Goal: Task Accomplishment & Management: Use online tool/utility

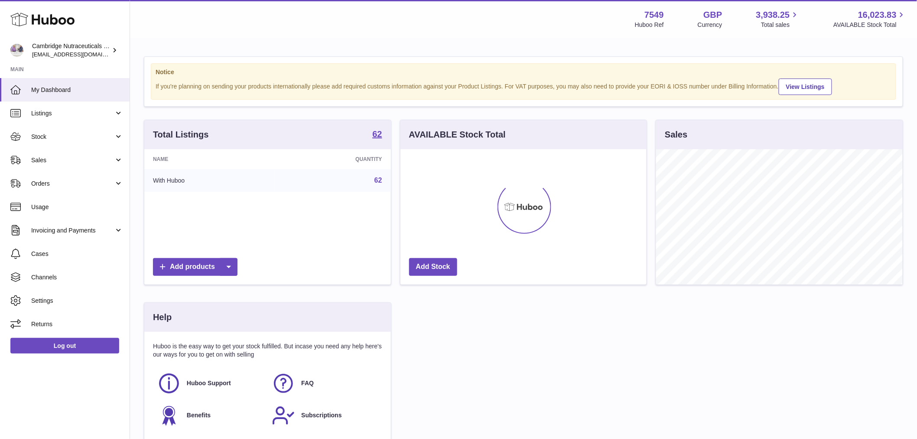
scroll to position [135, 246]
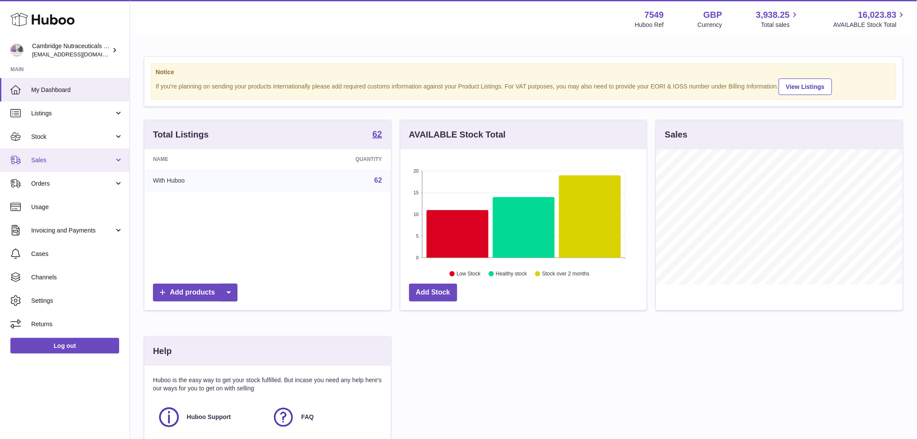
click at [51, 165] on link "Sales" at bounding box center [65, 159] width 130 height 23
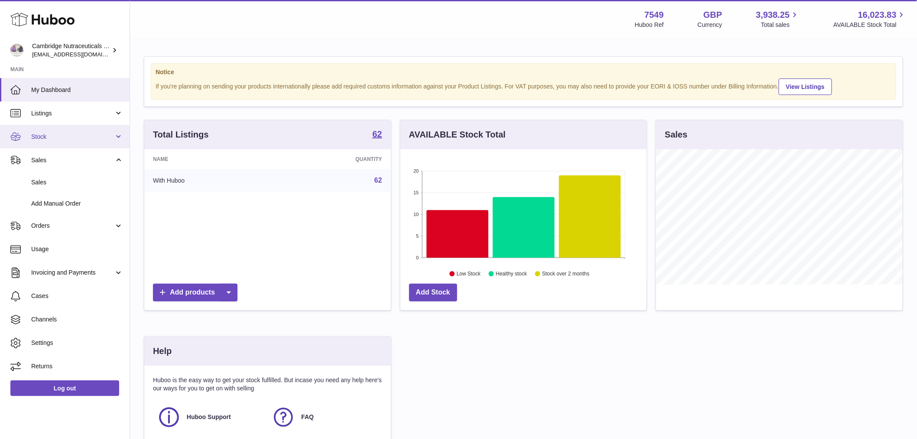
click at [55, 137] on span "Stock" at bounding box center [72, 137] width 83 height 8
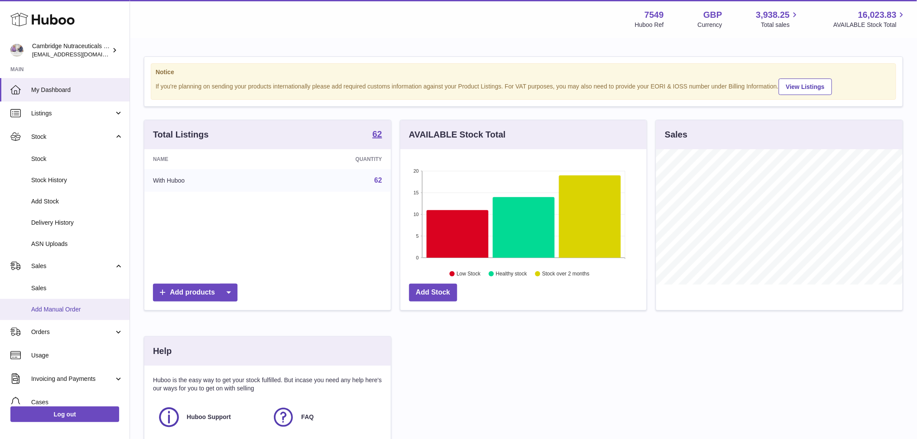
click at [46, 314] on link "Add Manual Order" at bounding box center [65, 309] width 130 height 21
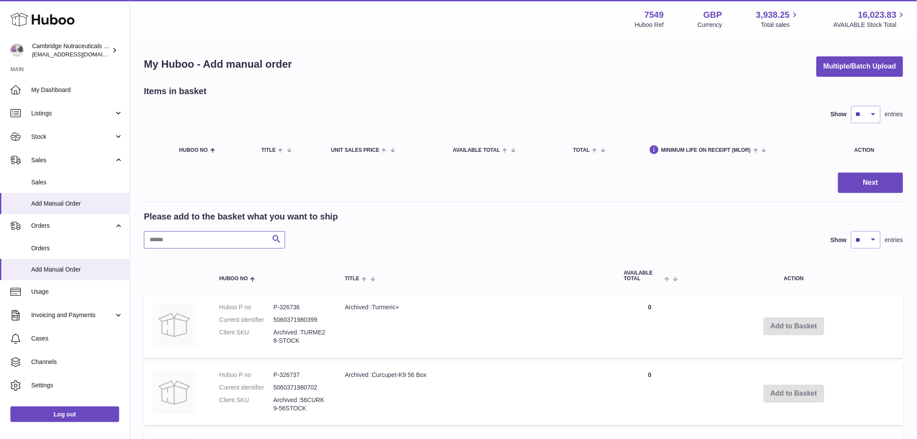
click at [166, 236] on input "text" at bounding box center [214, 239] width 141 height 17
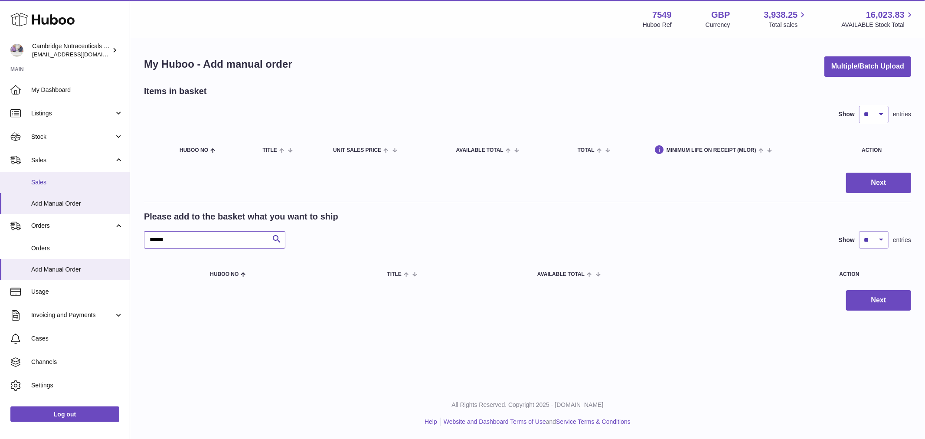
type input "******"
click at [55, 176] on link "Sales" at bounding box center [65, 182] width 130 height 21
